Goal: Task Accomplishment & Management: Use online tool/utility

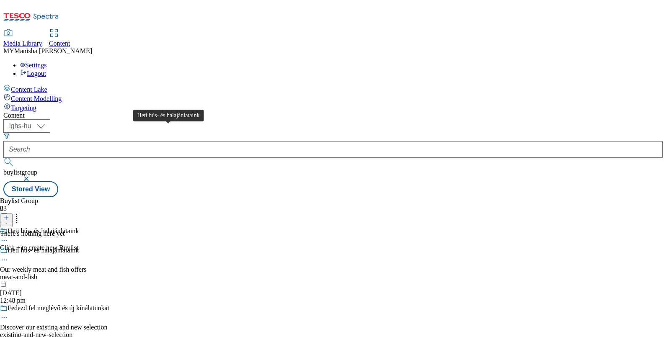
select select "ighs-hu"
click at [79, 247] on div "Heti hús- és halajánlataink" at bounding box center [43, 251] width 71 height 8
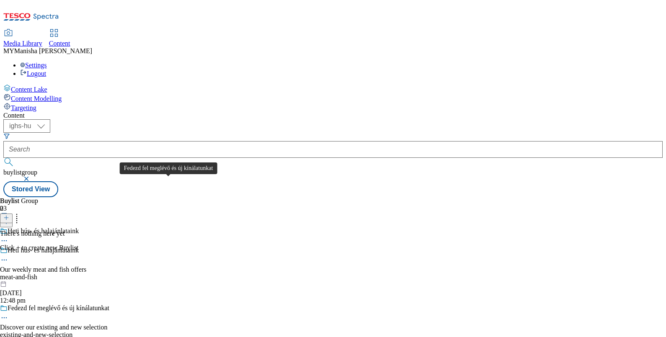
click at [109, 304] on div "Fedezd fel meglévő és új kínálatunkat" at bounding box center [59, 308] width 102 height 8
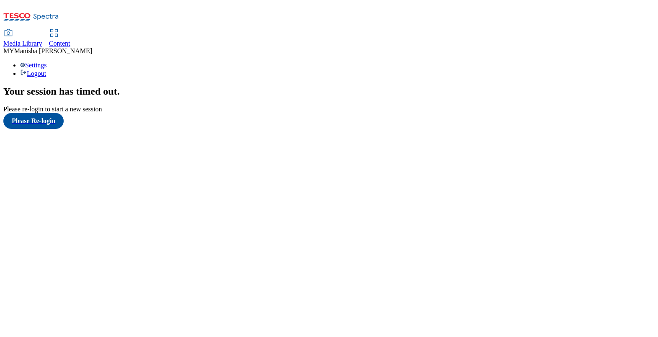
click at [70, 40] on span "Content" at bounding box center [59, 43] width 21 height 7
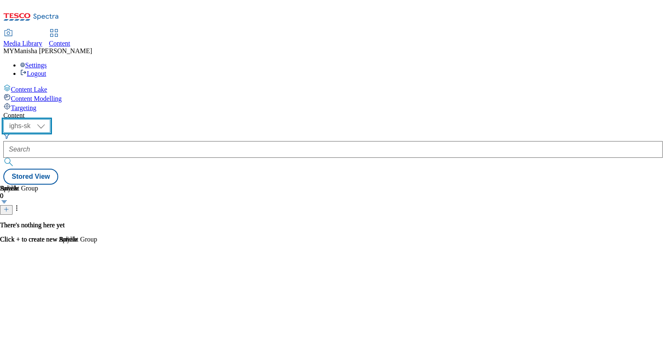
click at [50, 119] on select "ighs-cz ighs-hu ighs-sk" at bounding box center [26, 125] width 47 height 13
select select "ighs-hu"
click at [50, 119] on select "ighs-cz ighs-hu ighs-sk" at bounding box center [26, 125] width 47 height 13
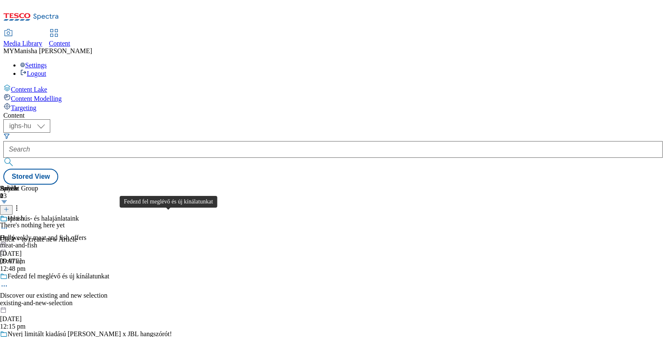
click at [109, 273] on div "Fedezd fel meglévő és új kínálatunkat" at bounding box center [59, 277] width 102 height 8
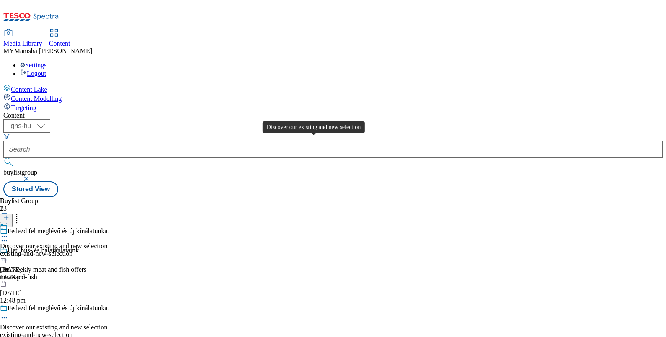
click at [107, 242] on div "Discover our existing and new selection" at bounding box center [53, 246] width 107 height 8
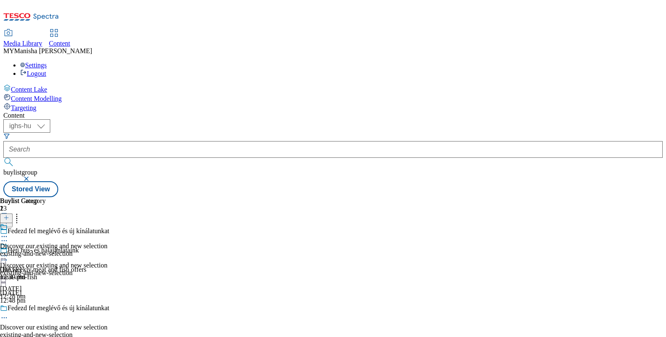
click at [8, 232] on icon at bounding box center [4, 236] width 8 height 8
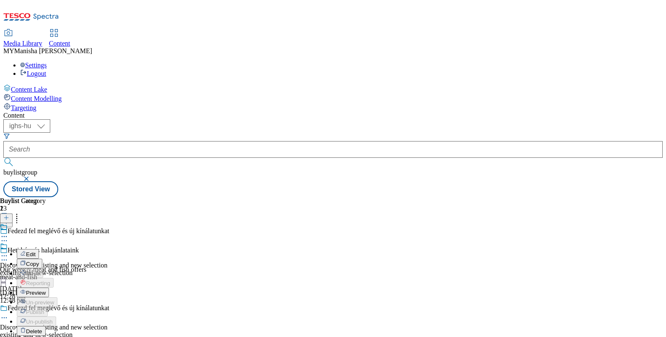
click at [36, 251] on span "Edit" at bounding box center [31, 254] width 10 height 6
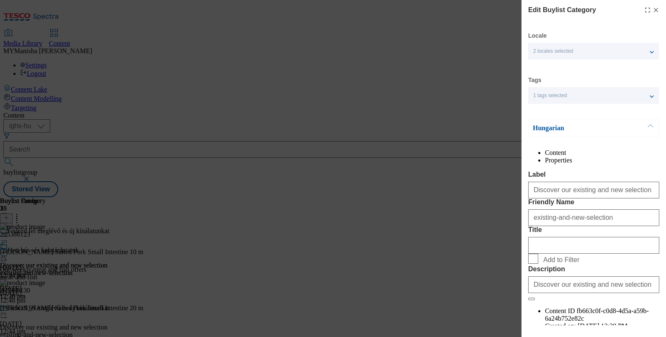
scroll to position [101, 0]
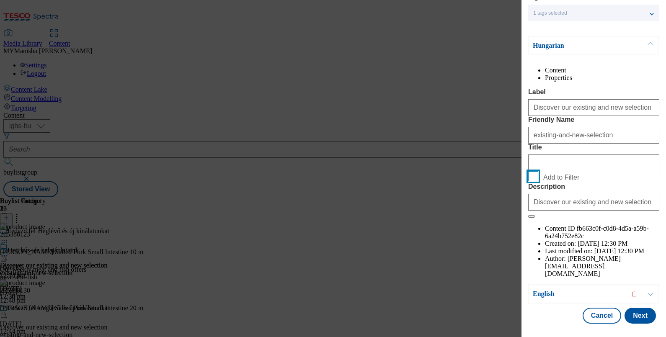
click at [531, 181] on input "Add to Filter" at bounding box center [533, 176] width 10 height 10
click at [536, 181] on input "Add to Filter" at bounding box center [533, 176] width 10 height 10
checkbox input "false"
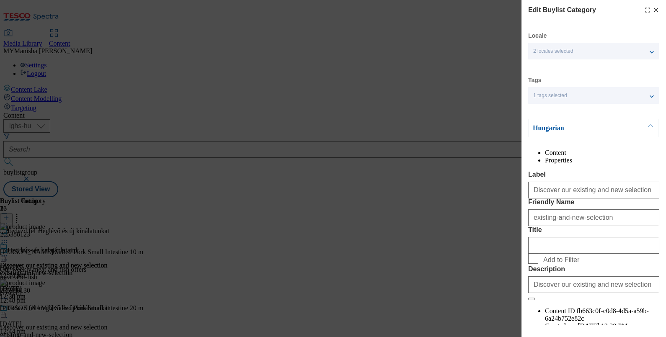
click at [652, 9] on icon "Modal" at bounding box center [655, 10] width 7 height 7
